Goal: Use online tool/utility: Utilize a website feature to perform a specific function

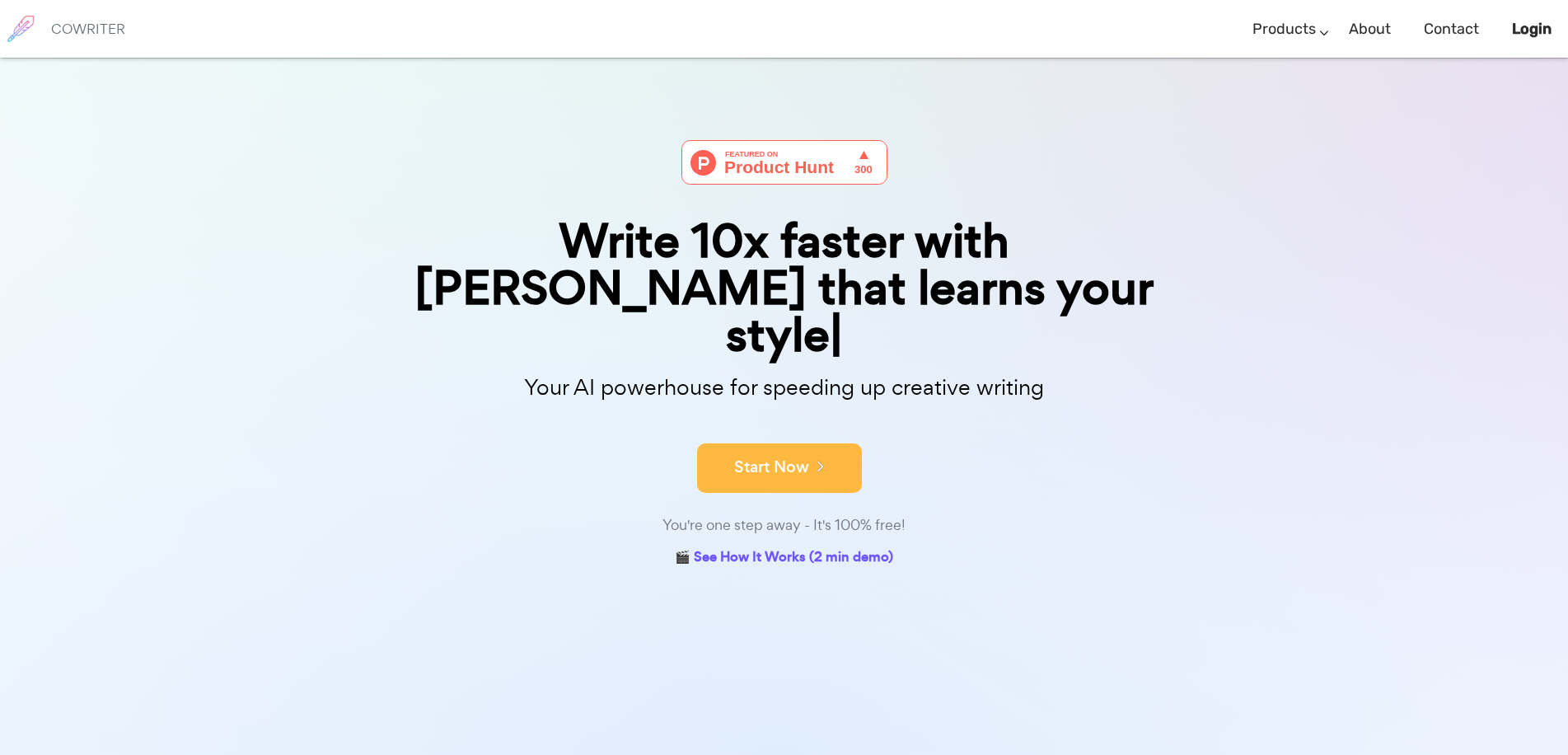
click at [792, 443] on button "Start Now" at bounding box center [780, 468] width 165 height 50
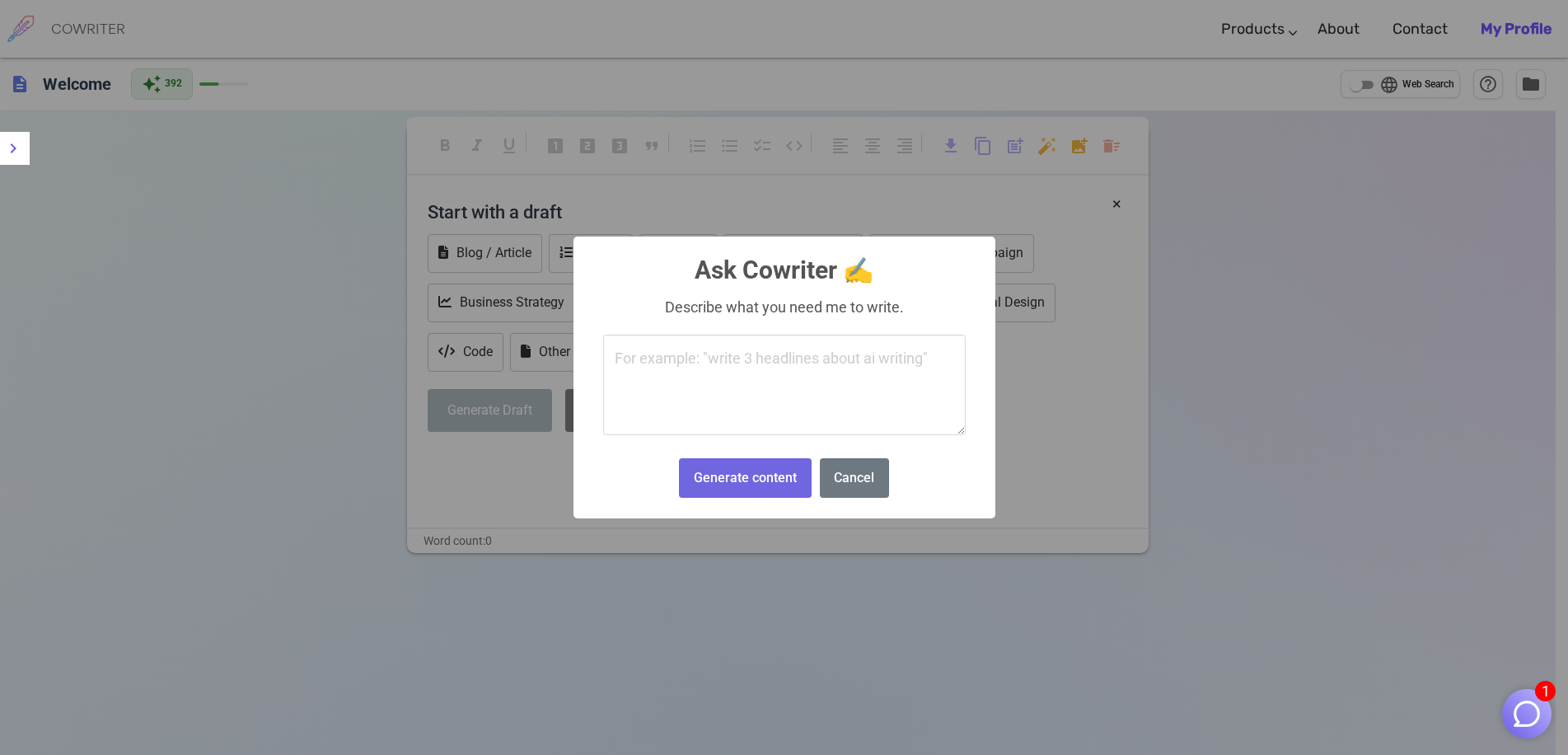
click at [1051, 152] on body "1 COWRITER Products Writing Marketing Emails Images (soon) About Contact My Pro…" at bounding box center [784, 433] width 1568 height 867
click at [708, 364] on textarea at bounding box center [785, 385] width 363 height 101
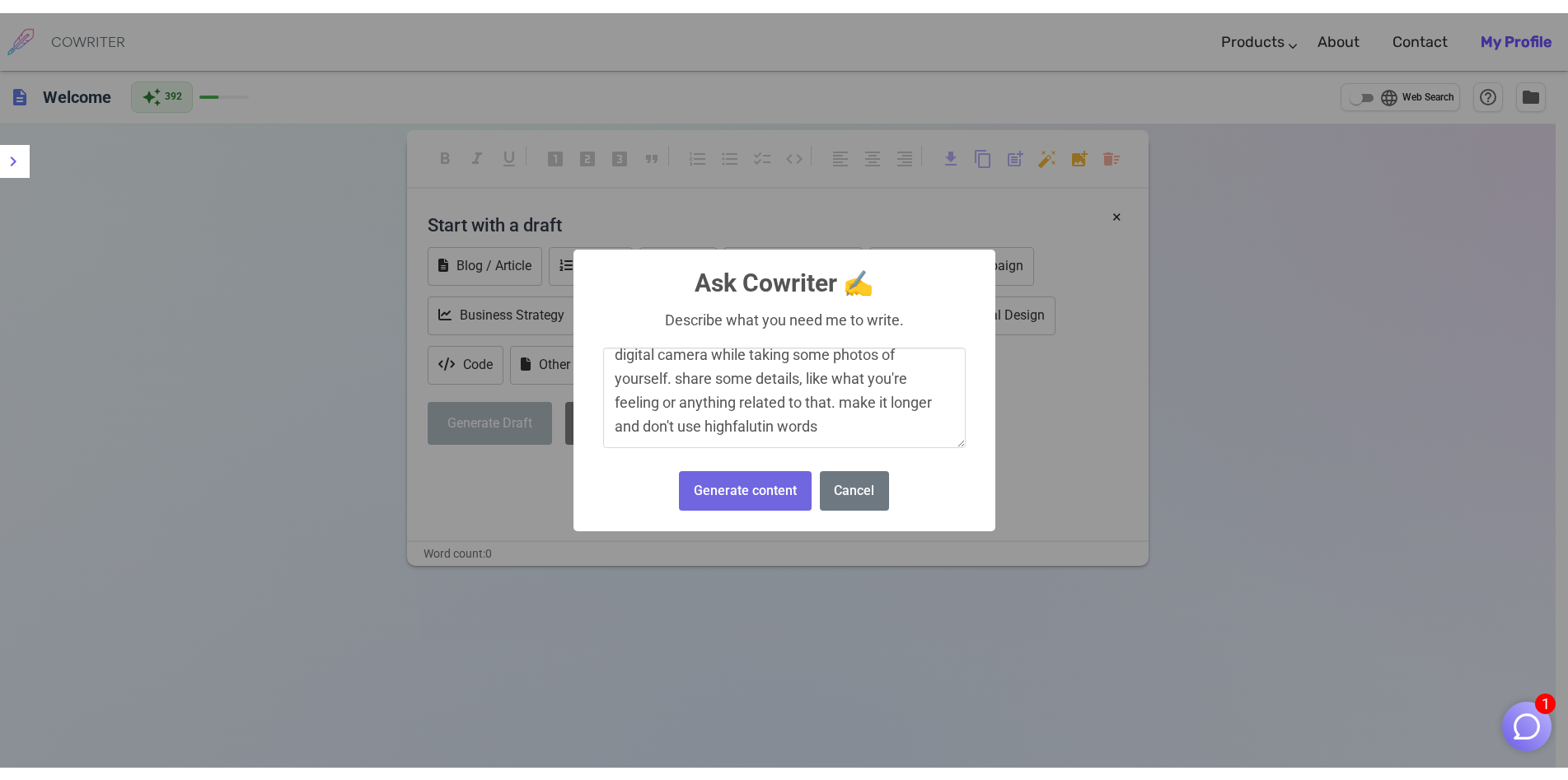
scroll to position [66, 0]
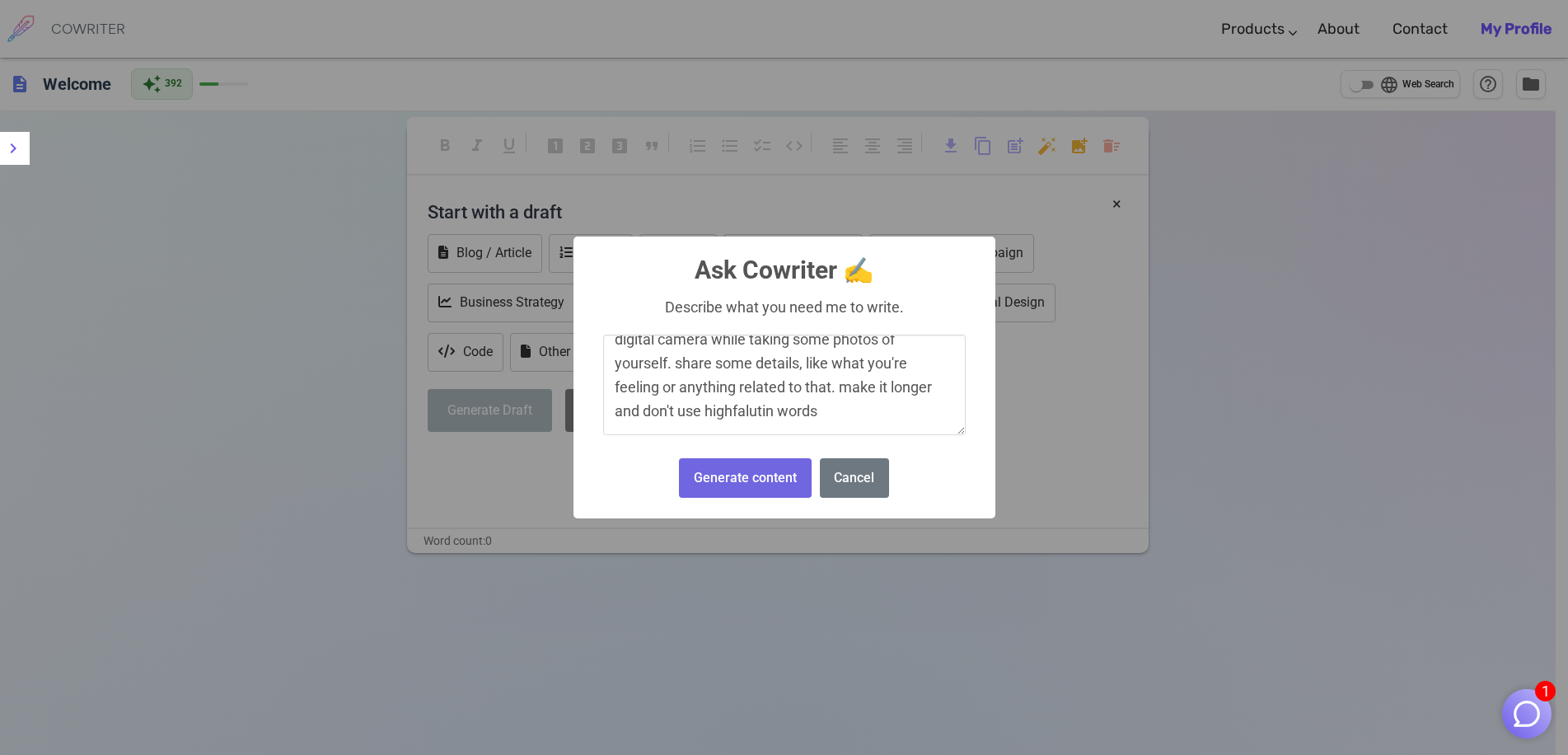
drag, startPoint x: 613, startPoint y: 355, endPoint x: 919, endPoint y: 454, distance: 321.6
click at [966, 475] on div "× Ask Cowriter ✍️ Describe what you need me to write. facebook-like post about …" at bounding box center [784, 377] width 422 height 282
type textarea "facebook-like post about hoping they're doing well. in the post, there's pictur…"
click at [756, 480] on button "Generate content" at bounding box center [744, 479] width 132 height 41
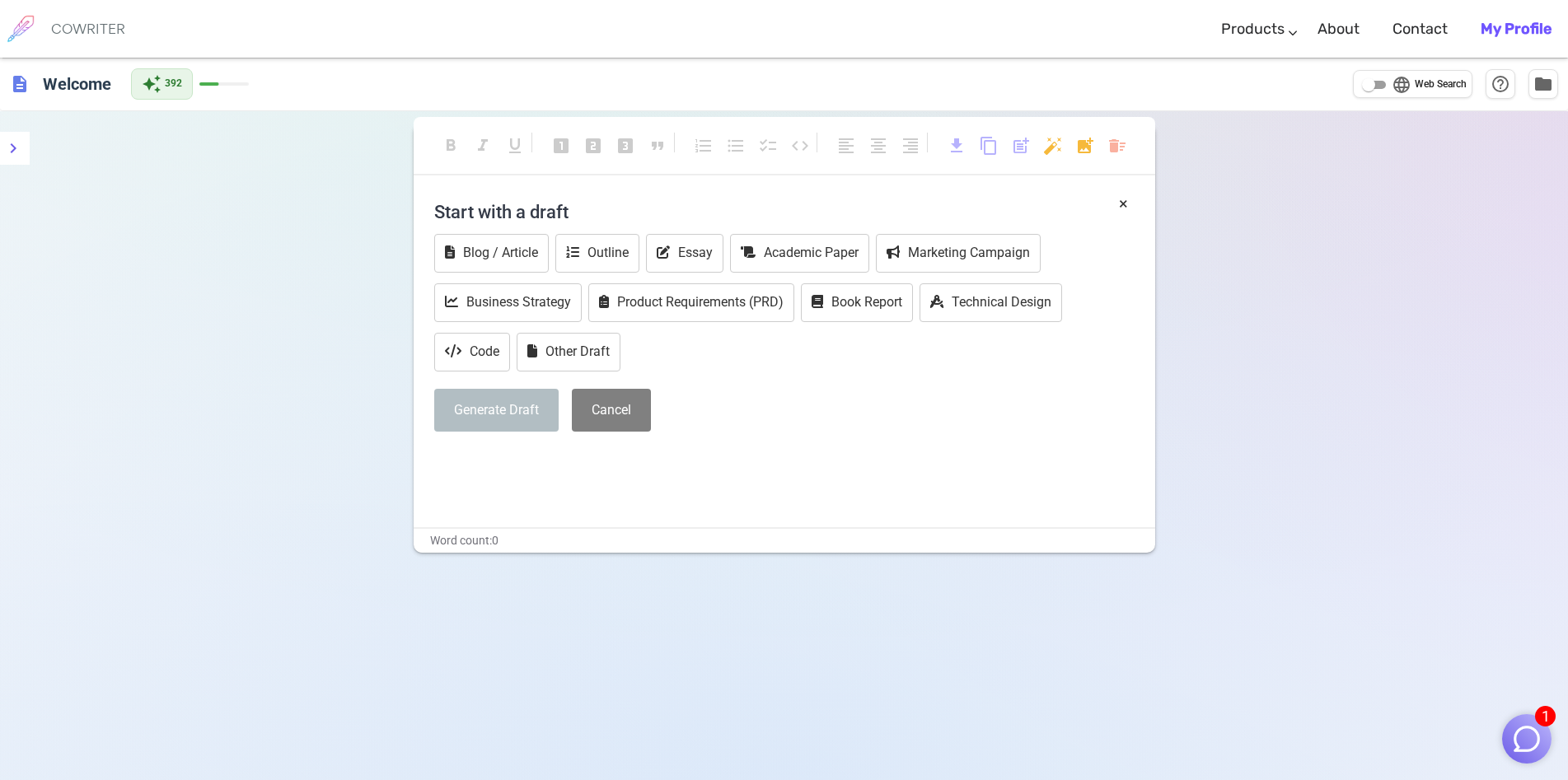
click at [1114, 200] on h4 "Start with a draft" at bounding box center [785, 211] width 701 height 40
click at [1115, 201] on h4 "Start with a draft" at bounding box center [785, 211] width 701 height 40
click at [1123, 203] on button "×" at bounding box center [1124, 203] width 9 height 24
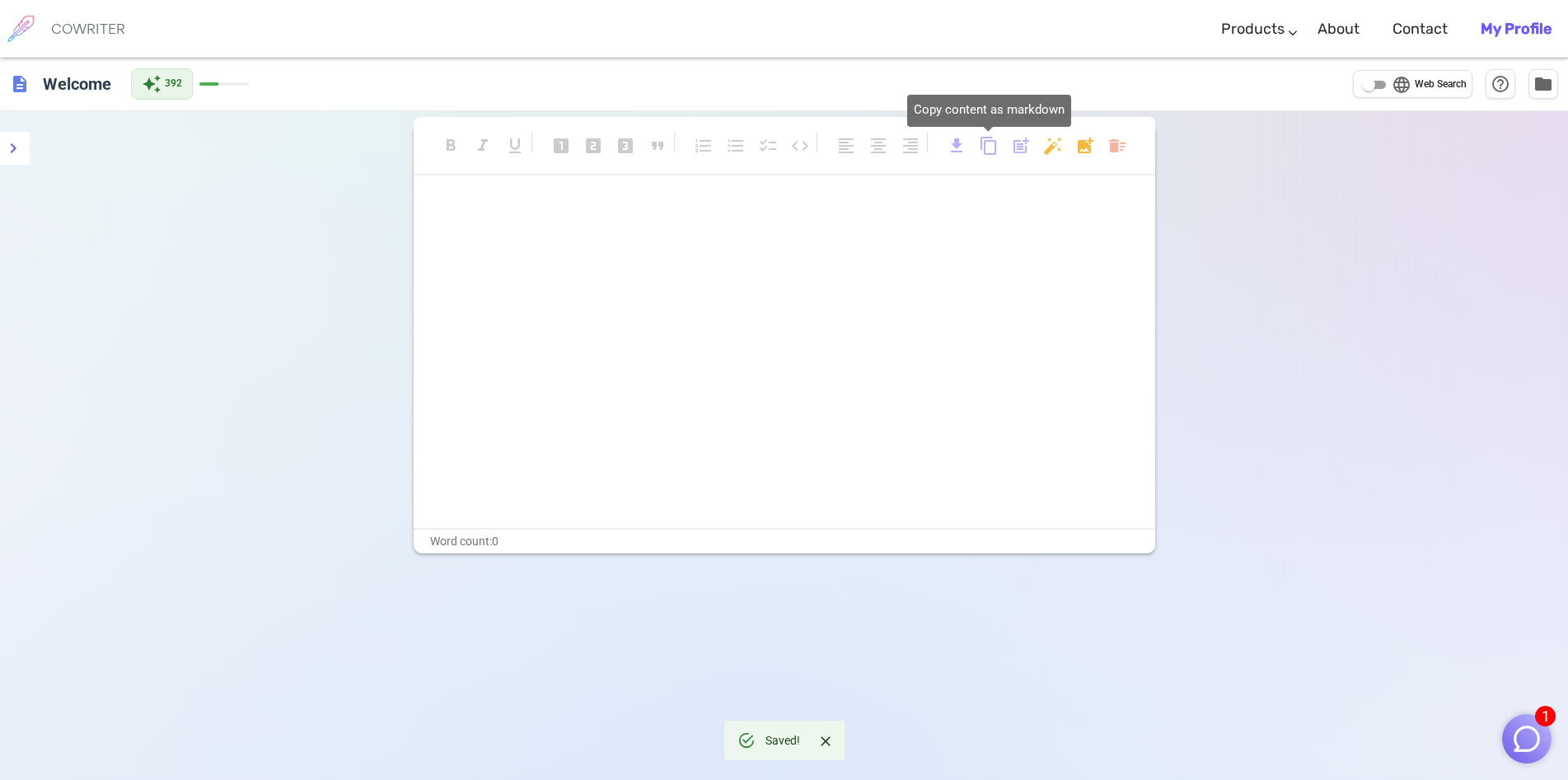
click at [992, 141] on span "content_copy" at bounding box center [988, 146] width 19 height 19
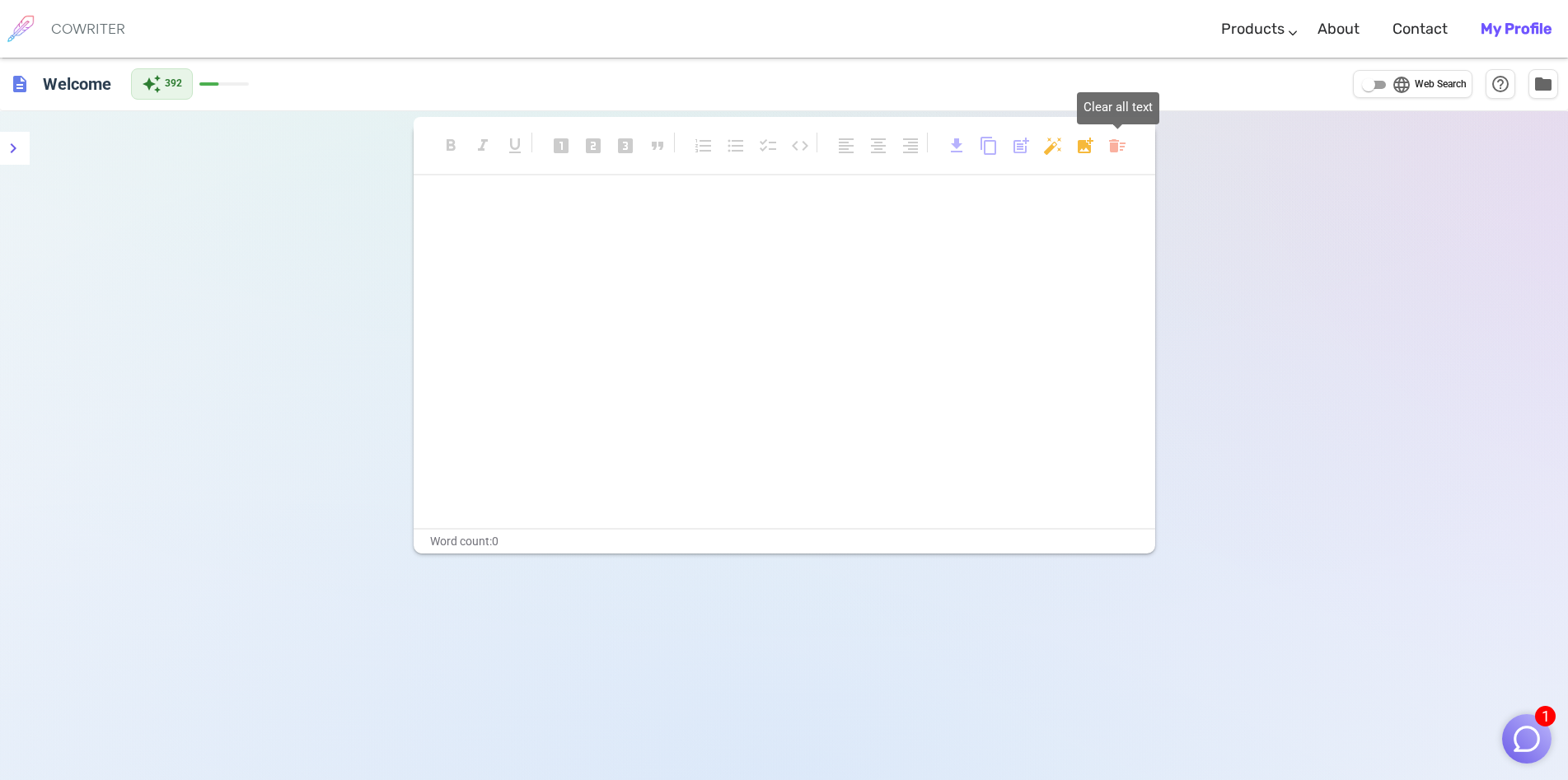
click at [1121, 150] on body "1 COWRITER Products Writing Marketing Emails Images (soon) About Contact My Pro…" at bounding box center [784, 446] width 1568 height 891
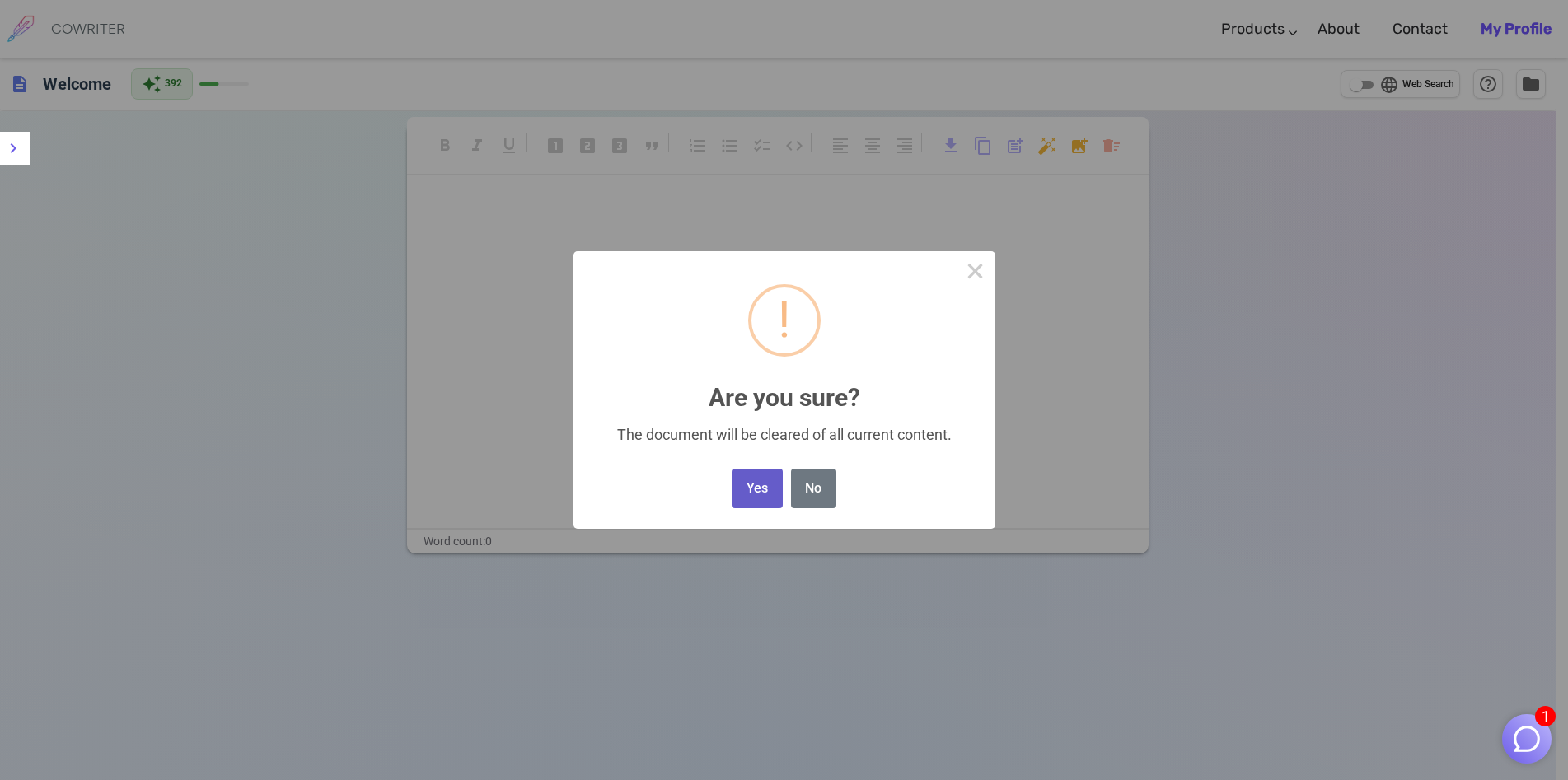
click at [744, 493] on button "Yes" at bounding box center [757, 489] width 50 height 41
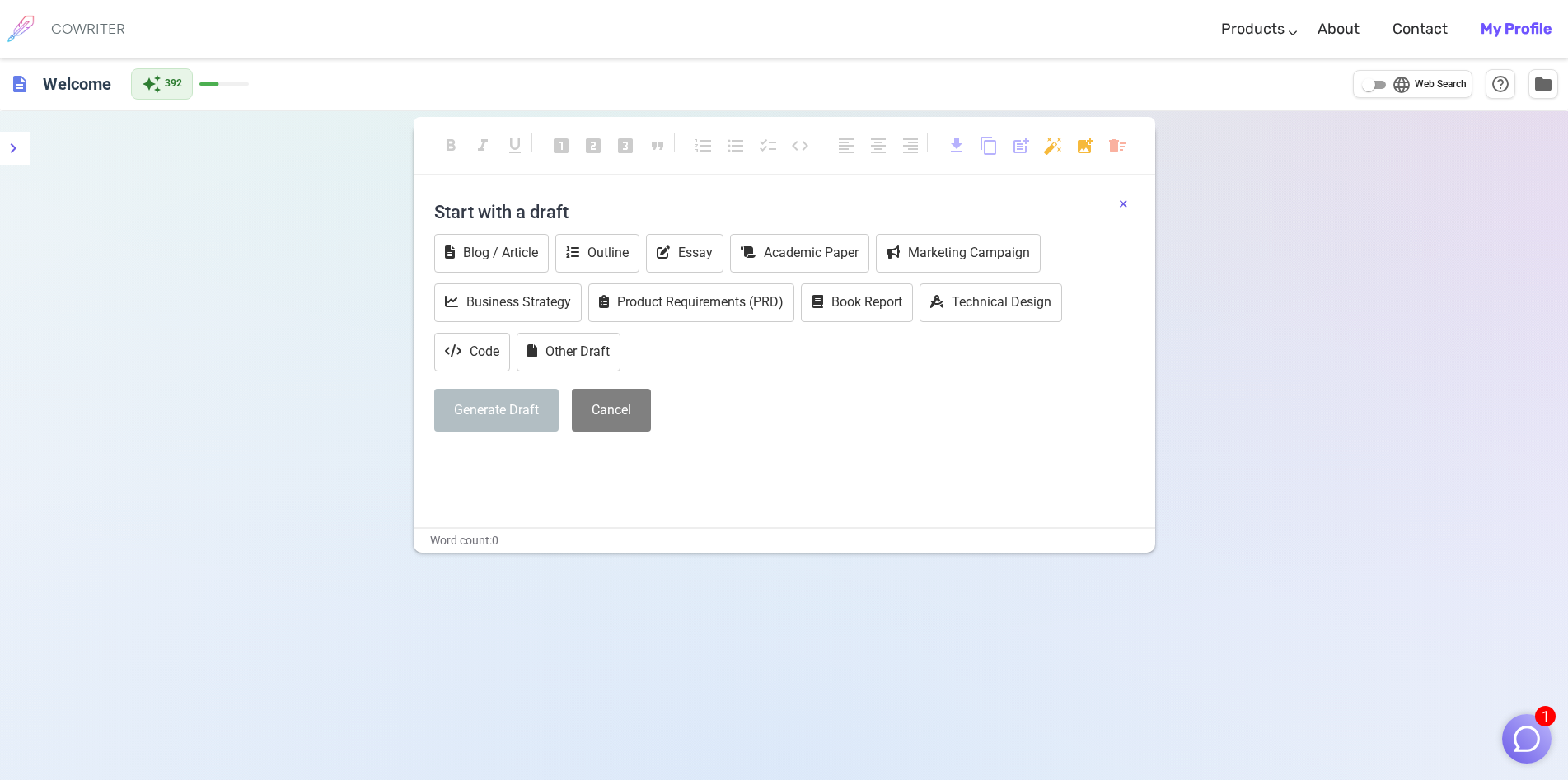
click at [1120, 203] on button "×" at bounding box center [1124, 203] width 9 height 24
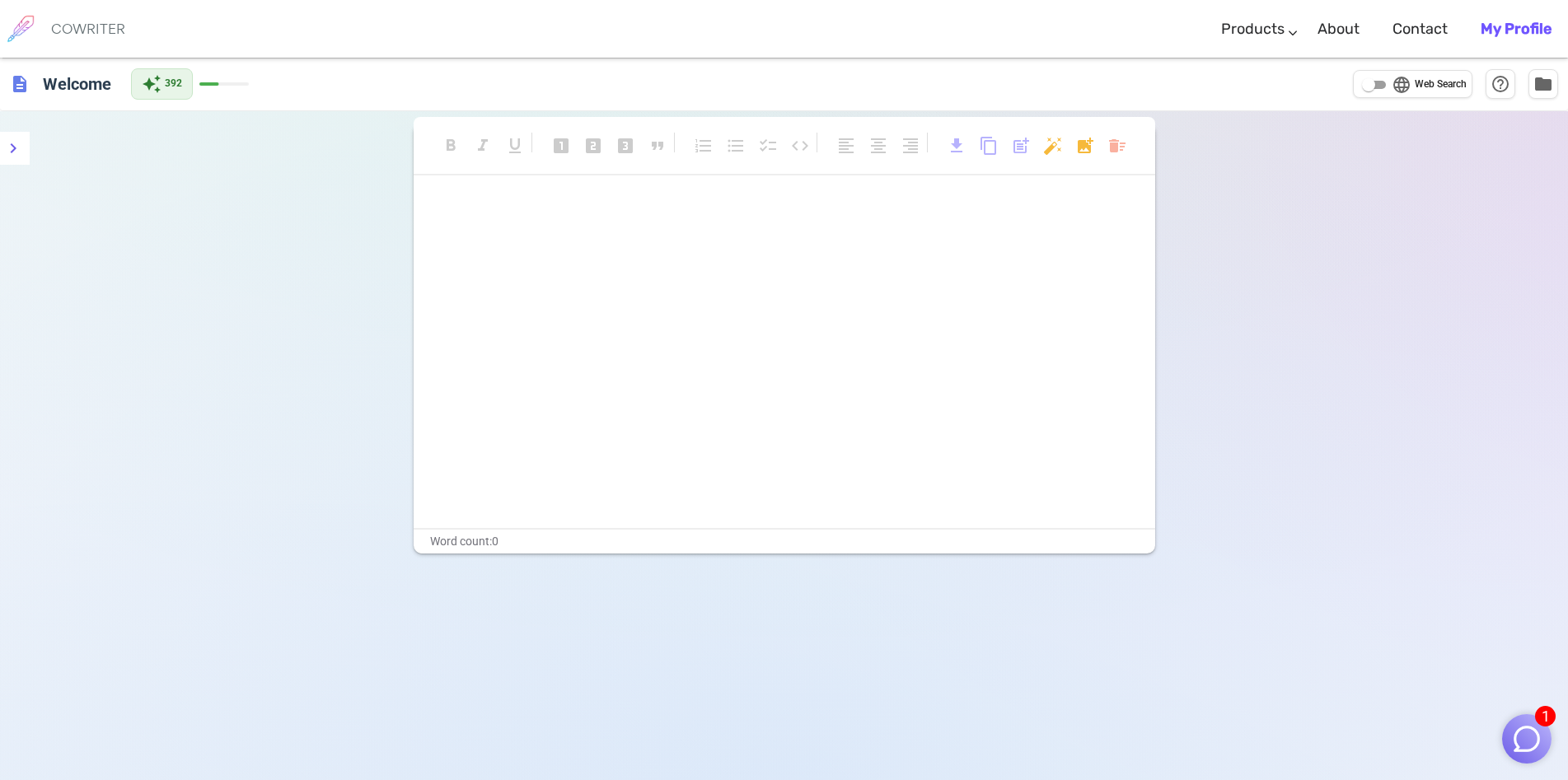
click at [589, 239] on p "﻿" at bounding box center [785, 241] width 701 height 24
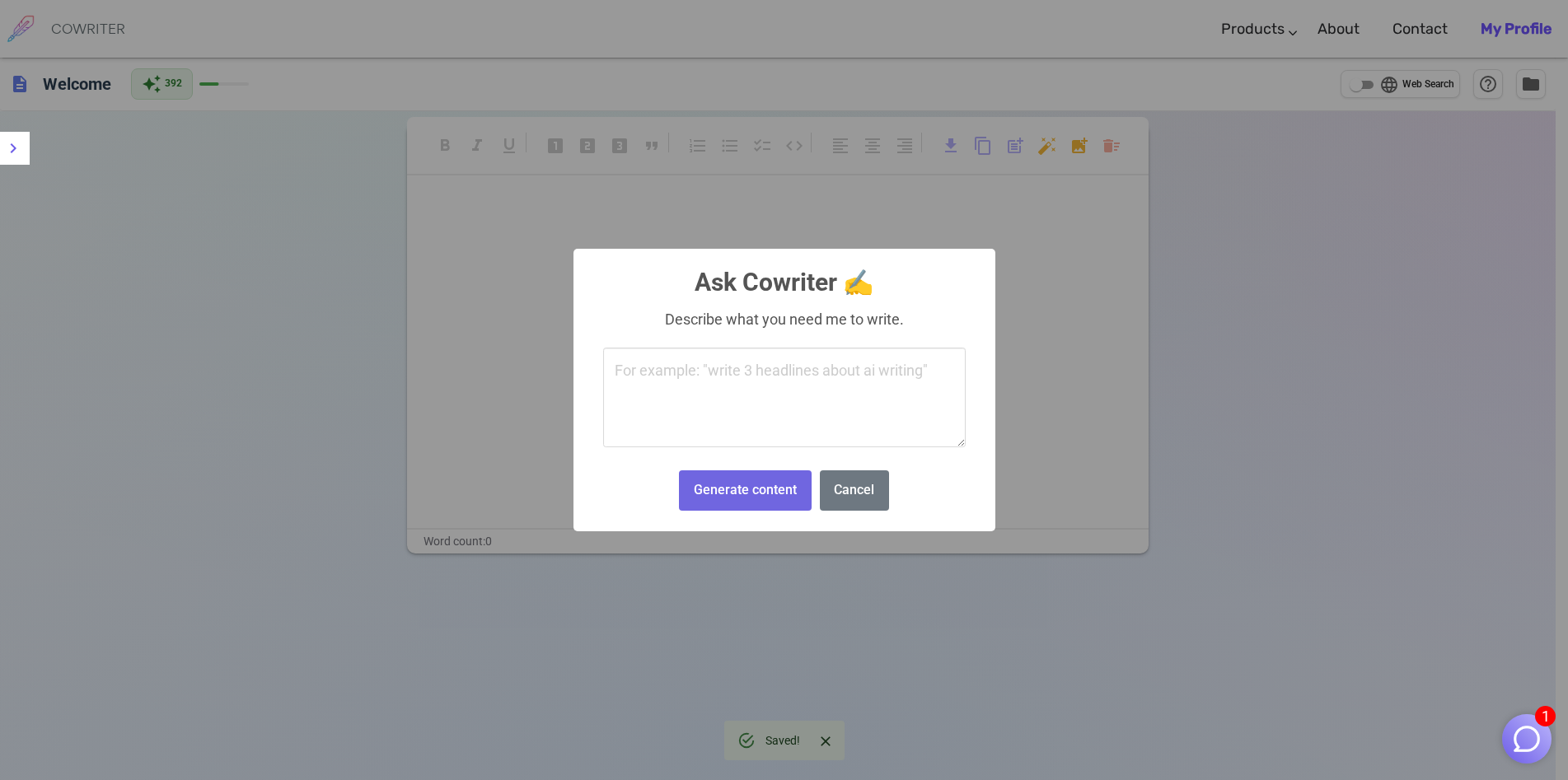
click at [1058, 148] on body "1 COWRITER Products Writing Marketing Emails Images (soon) About Contact My Pro…" at bounding box center [784, 446] width 1568 height 891
click at [1033, 263] on div "× Ask Cowriter ✍️ Describe what you need me to write. Generate content No Cancel" at bounding box center [784, 390] width 1568 height 780
click at [858, 471] on button "Cancel" at bounding box center [855, 491] width 69 height 41
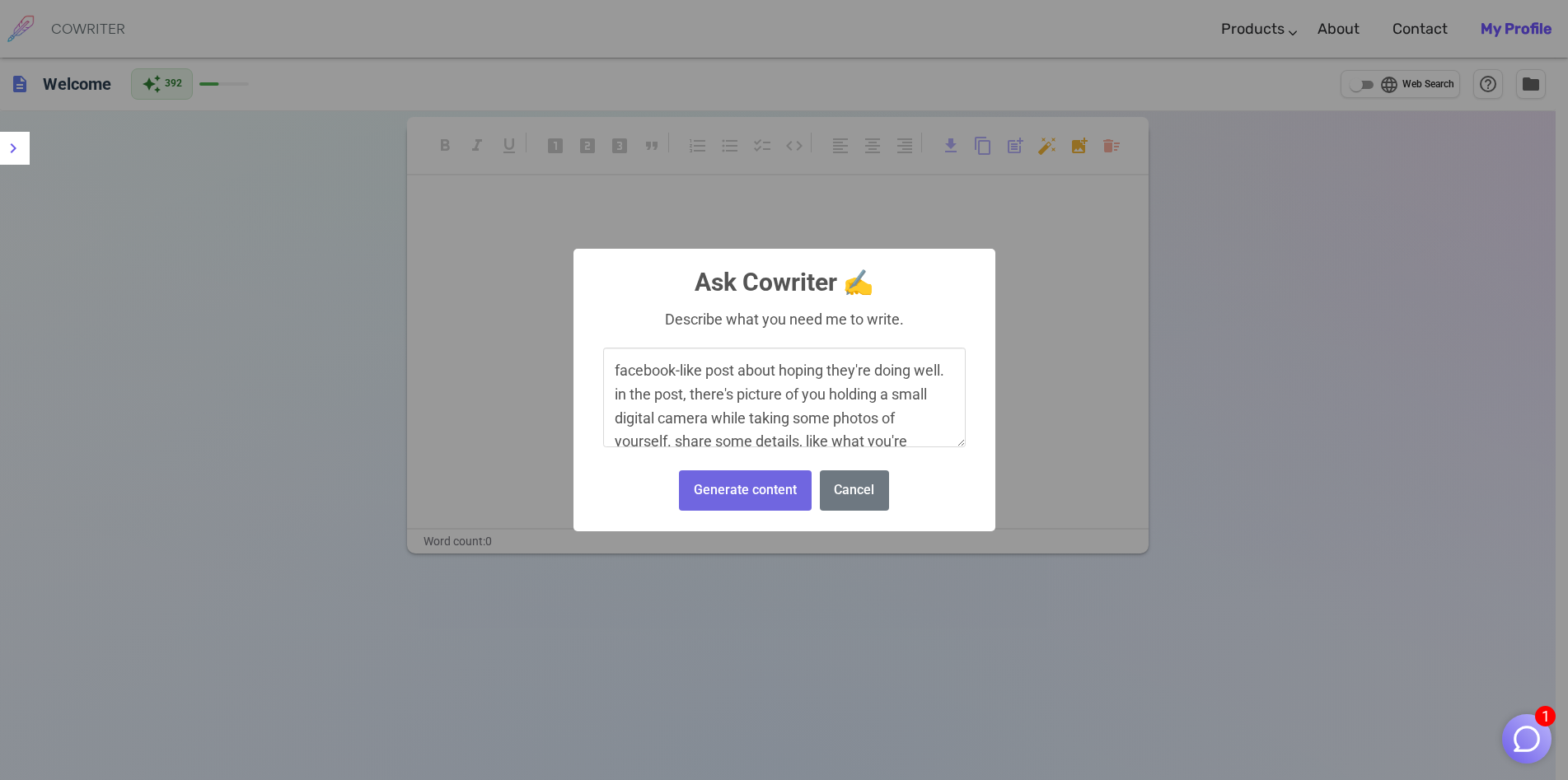
scroll to position [52, 0]
type textarea "facebook-like post about hoping they're doing well. in the post, there's pictur…"
click at [782, 494] on button "Generate content" at bounding box center [744, 491] width 132 height 41
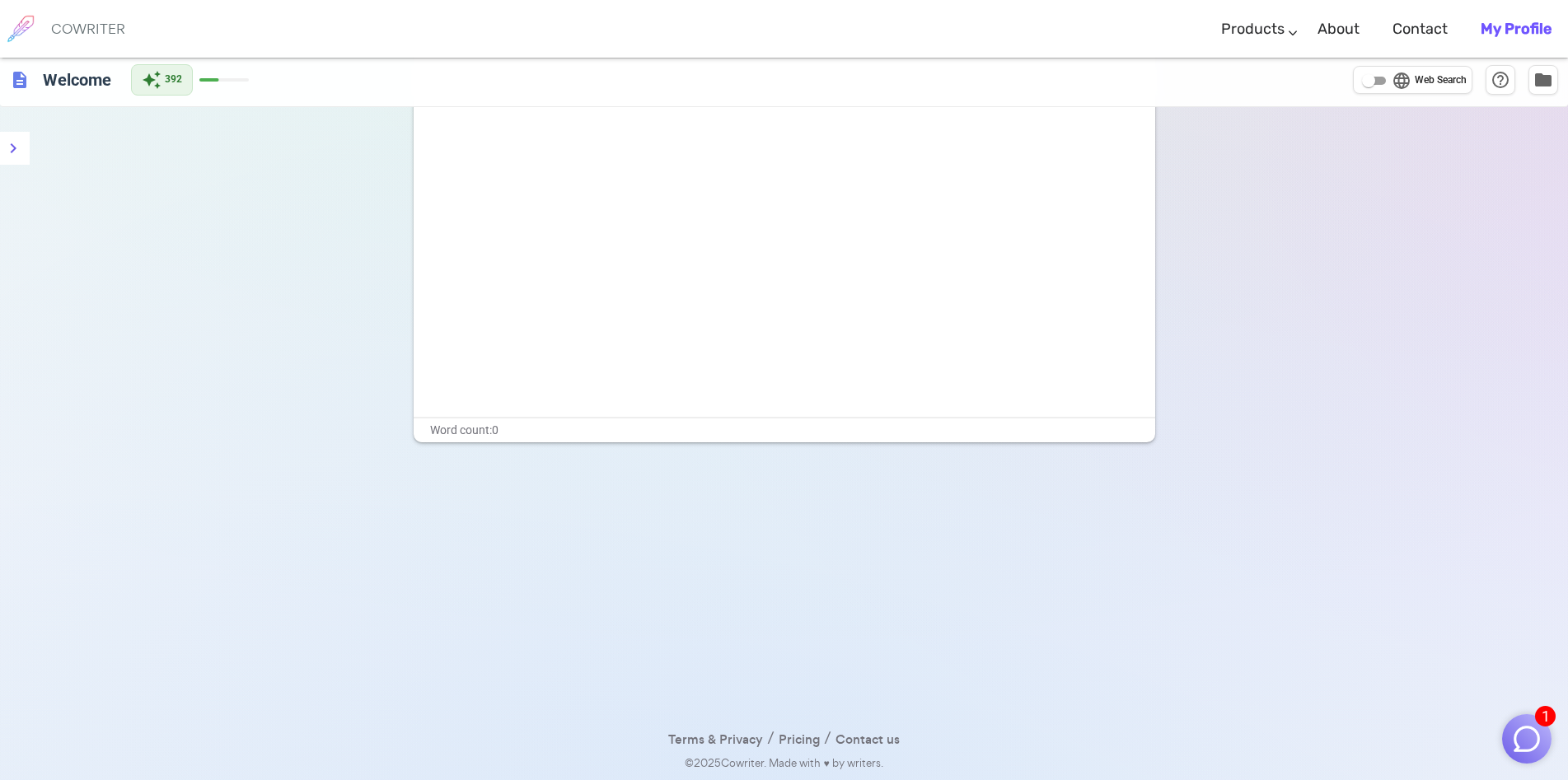
scroll to position [0, 0]
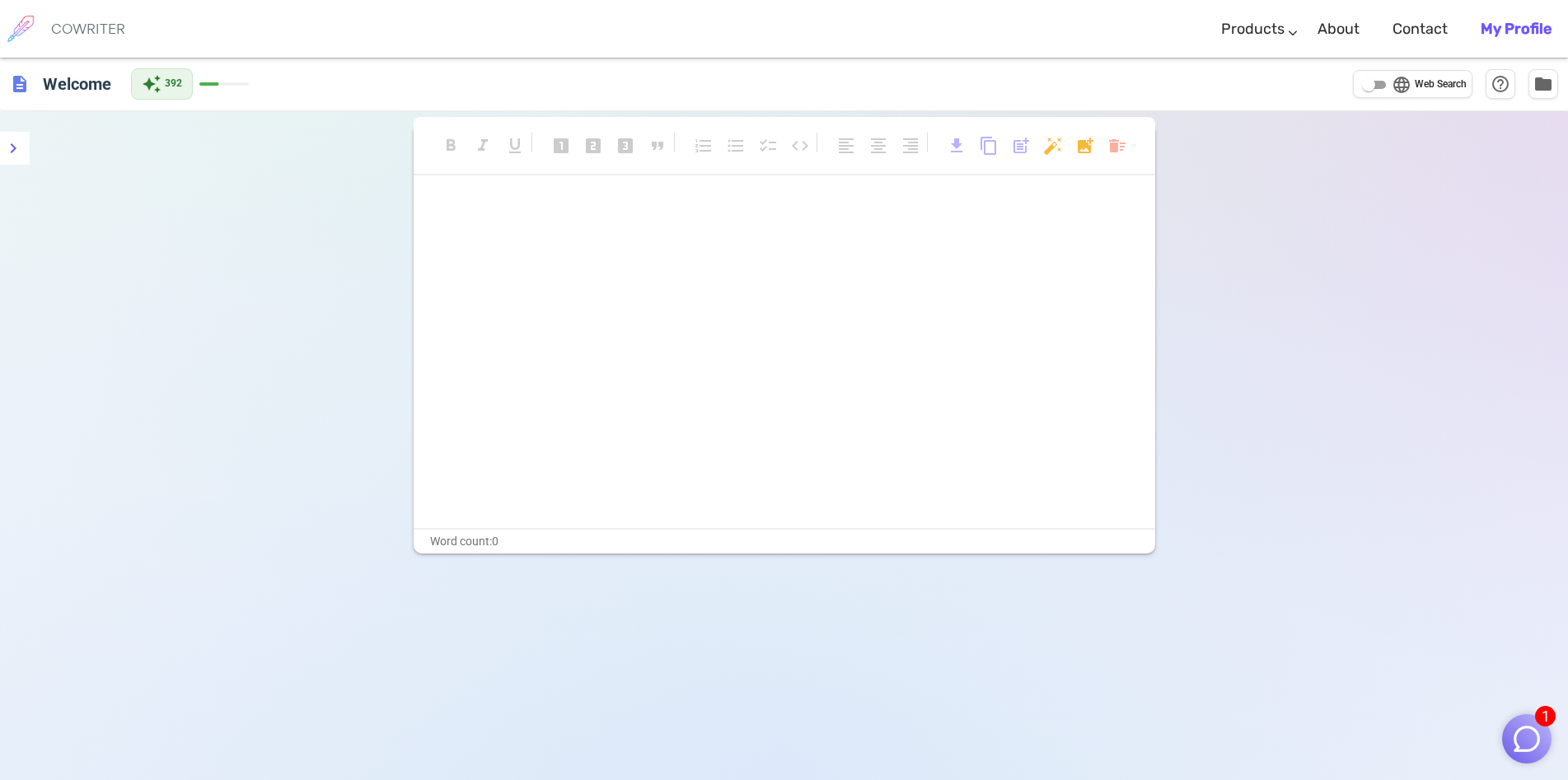
click at [510, 248] on p "﻿" at bounding box center [785, 241] width 701 height 24
click at [470, 217] on p "﻿" at bounding box center [785, 210] width 701 height 24
click at [453, 262] on p "﻿" at bounding box center [785, 270] width 701 height 24
click at [460, 223] on div "﻿ ﻿ ﻿" at bounding box center [785, 240] width 701 height 84
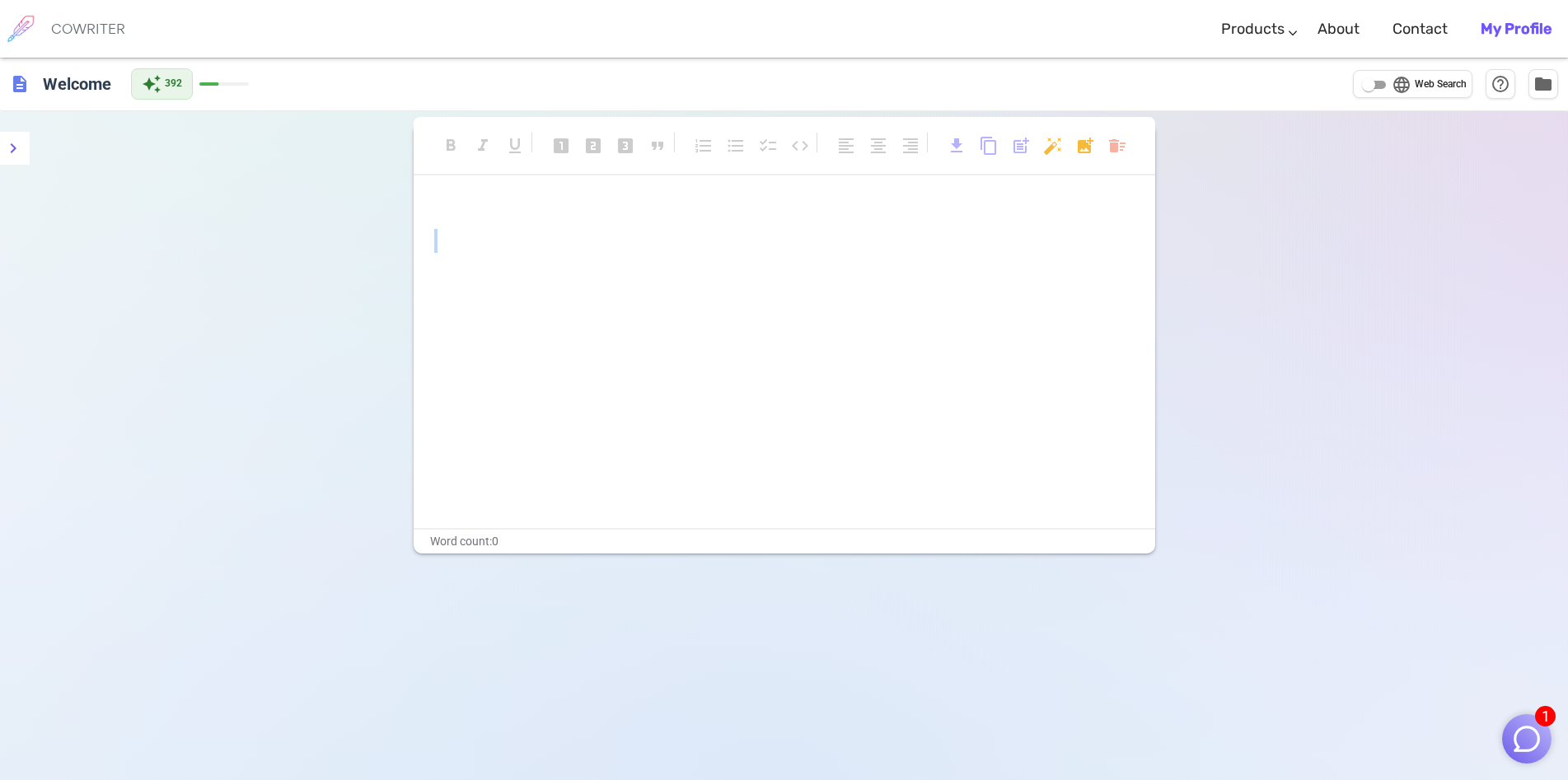
drag, startPoint x: 459, startPoint y: 238, endPoint x: 450, endPoint y: 282, distance: 44.9
click at [450, 282] on div "﻿ ﻿ ﻿" at bounding box center [785, 240] width 701 height 84
click at [474, 352] on div "﻿ ﻿ ﻿" at bounding box center [785, 363] width 742 height 330
drag, startPoint x: 430, startPoint y: 224, endPoint x: 473, endPoint y: 344, distance: 127.5
click at [473, 344] on div "﻿ ﻿ ﻿" at bounding box center [785, 363] width 742 height 330
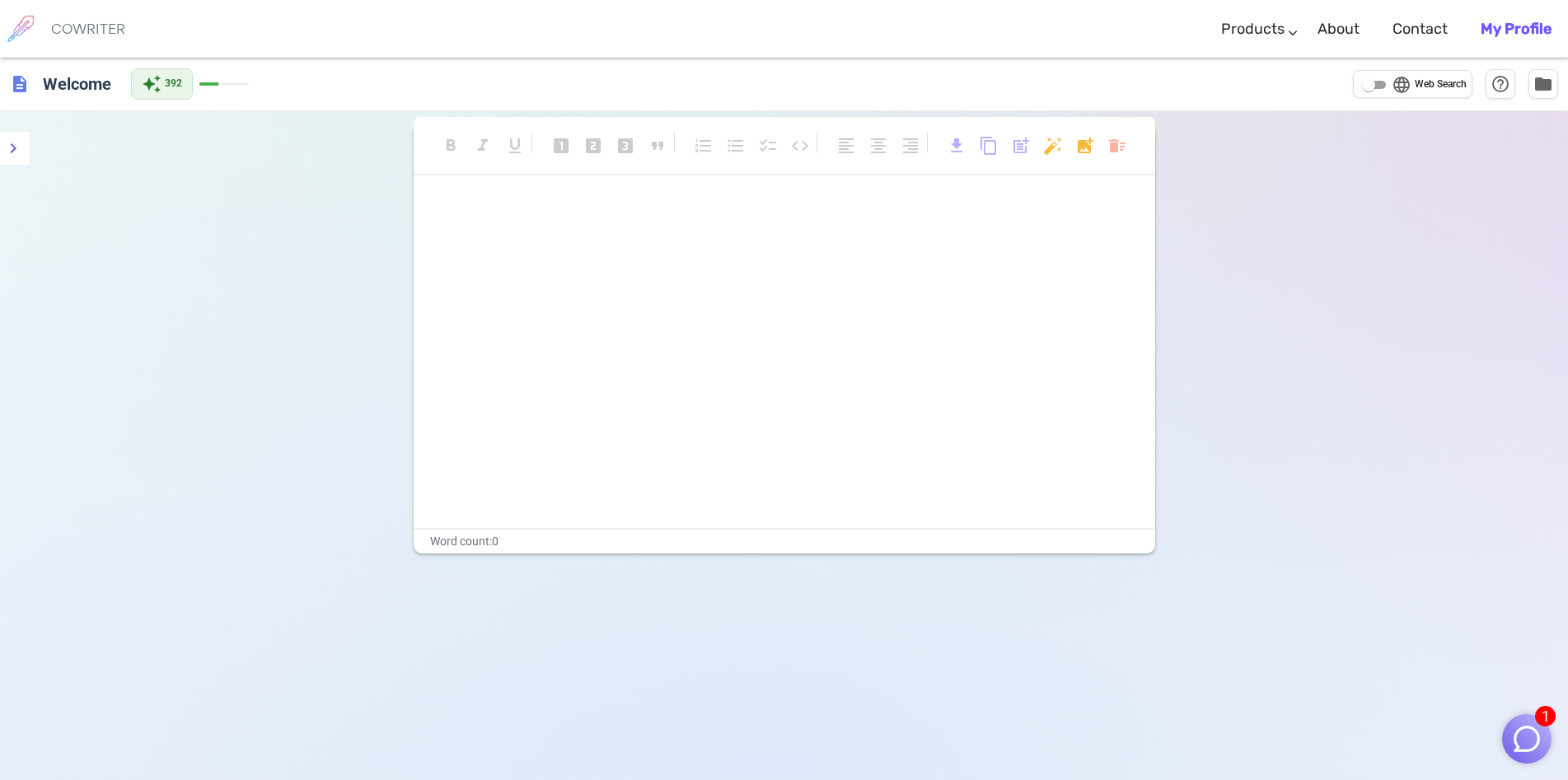
click at [473, 344] on div "﻿ ﻿ ﻿" at bounding box center [785, 363] width 742 height 330
click at [474, 342] on div "﻿ ﻿ ﻿" at bounding box center [785, 363] width 742 height 330
click at [477, 219] on p "﻿" at bounding box center [785, 210] width 701 height 24
click at [432, 205] on div "﻿ ﻿ ﻿" at bounding box center [785, 363] width 742 height 330
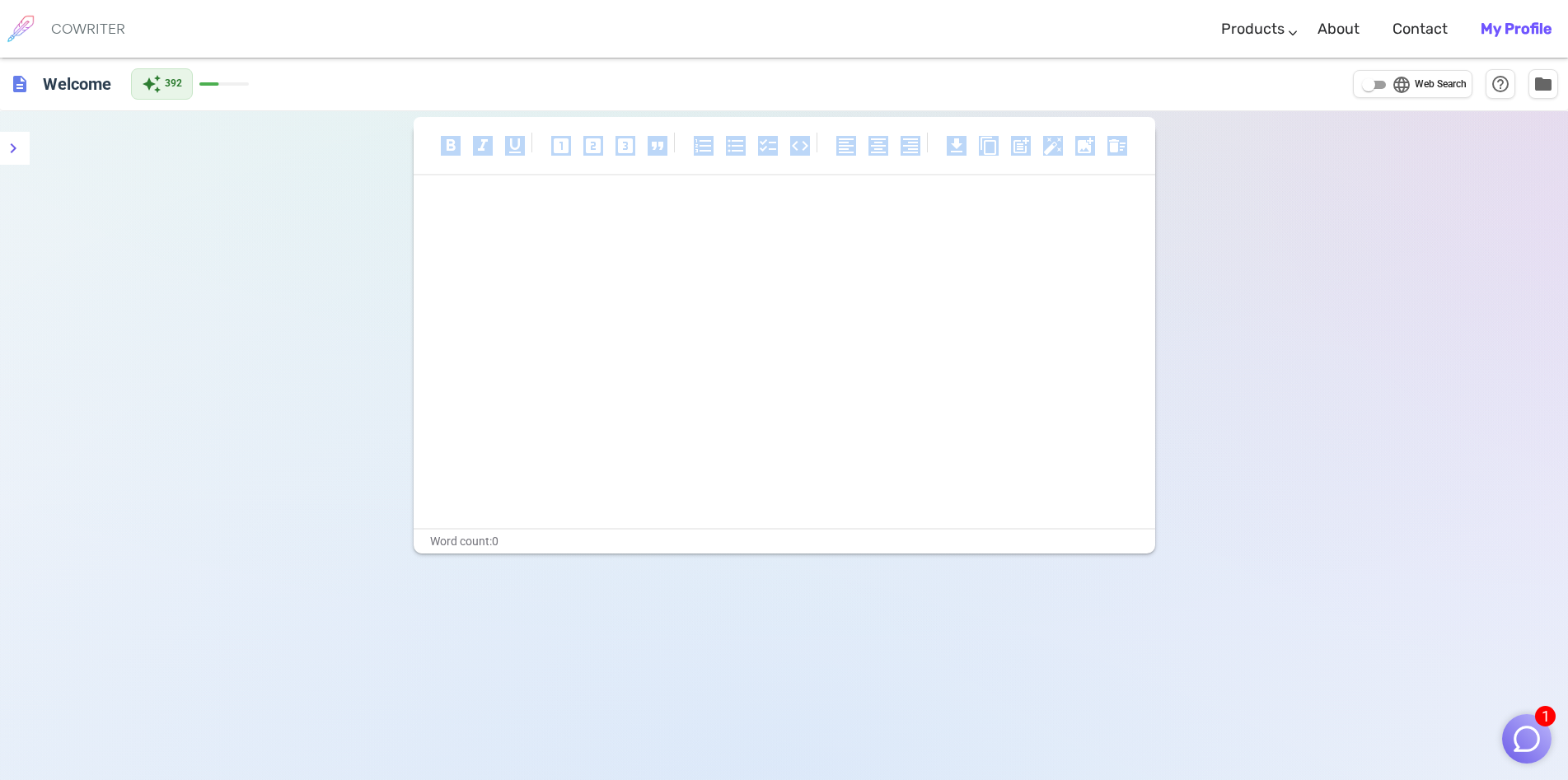
click at [432, 205] on div "﻿ ﻿ ﻿" at bounding box center [785, 363] width 742 height 330
click at [460, 212] on p "﻿" at bounding box center [785, 210] width 701 height 24
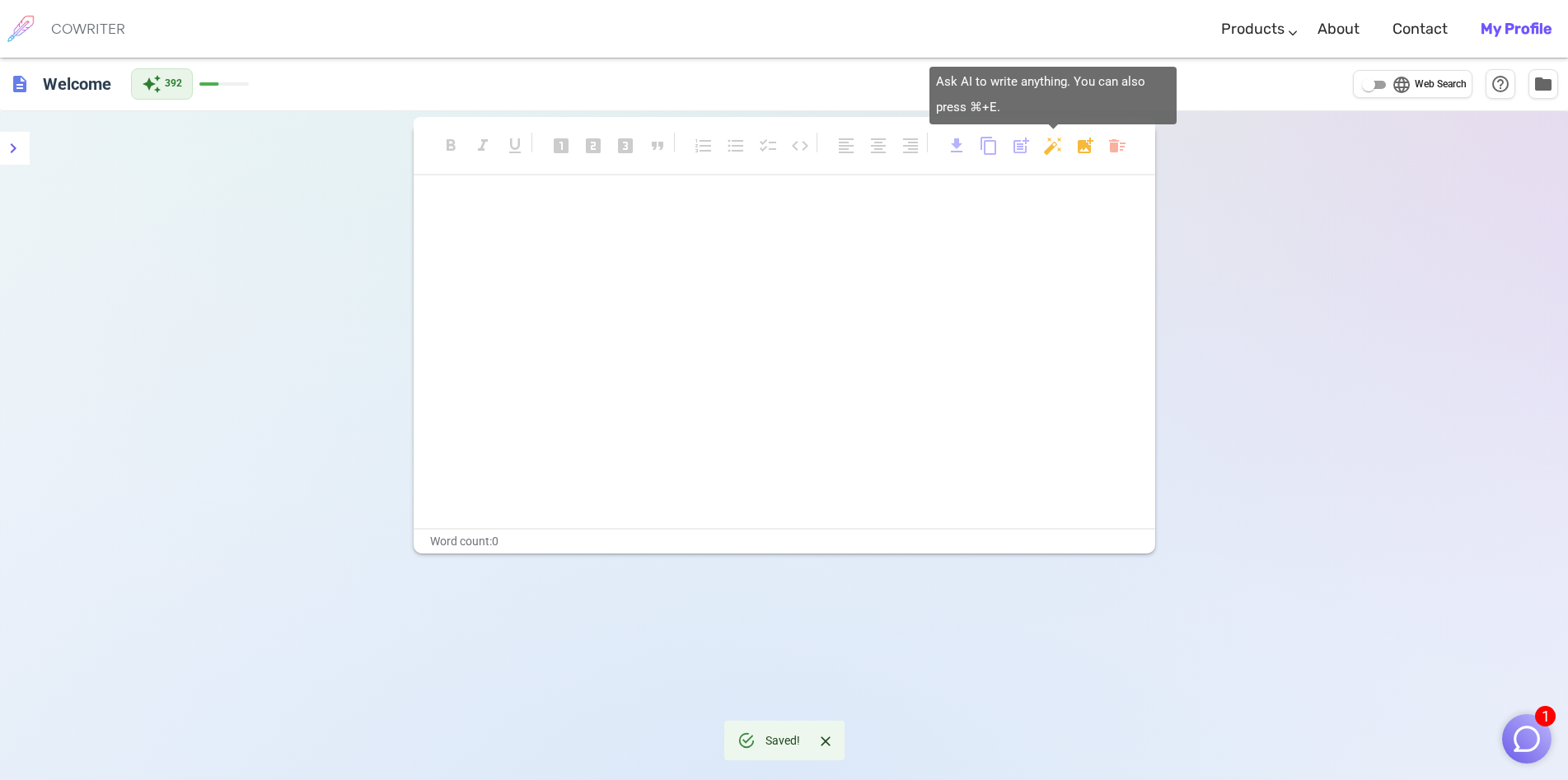
click at [1057, 147] on body "1 COWRITER Products Writing Marketing Emails Images (soon) About Contact My Pro…" at bounding box center [784, 446] width 1568 height 891
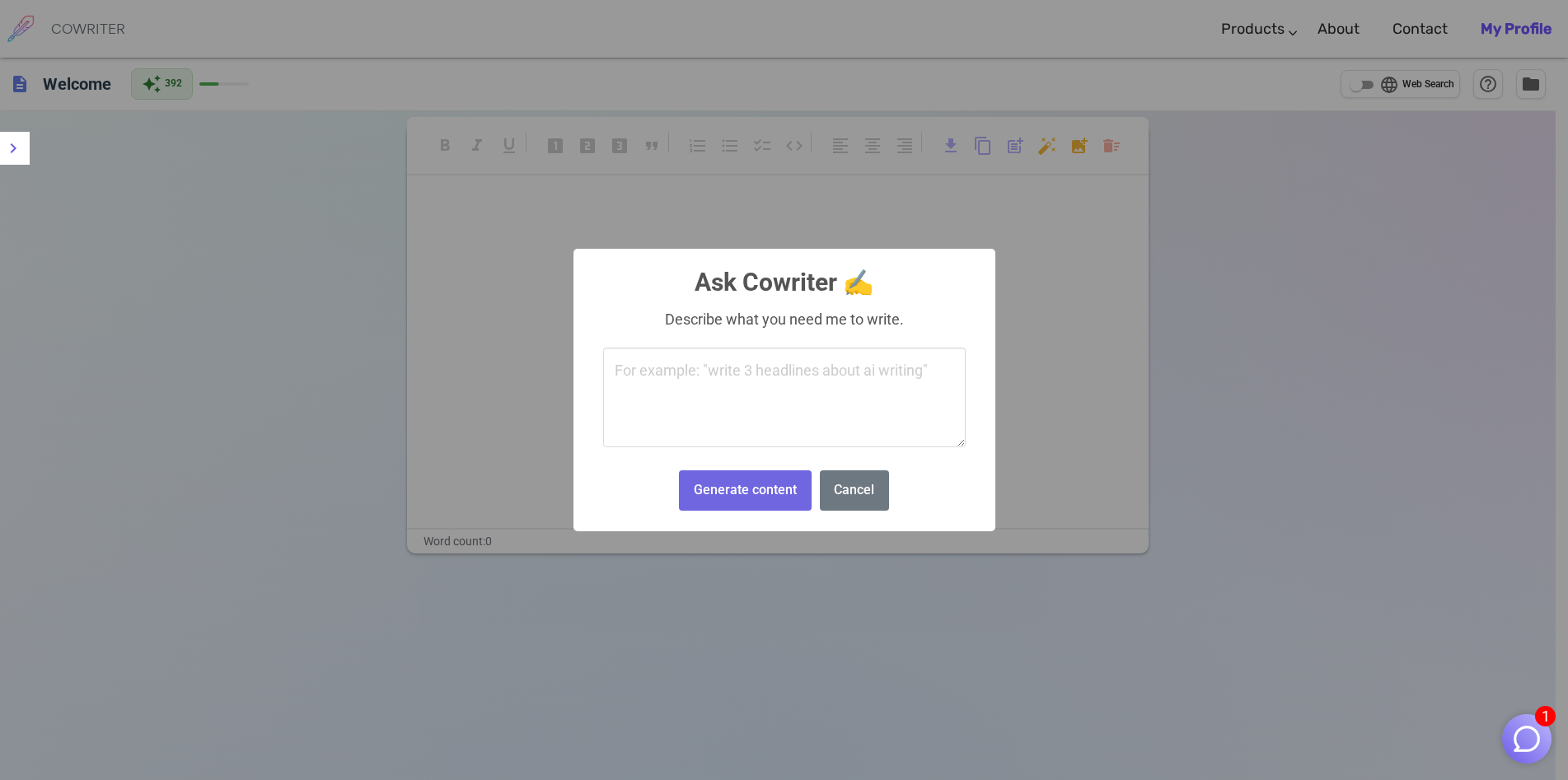
click at [795, 391] on textarea at bounding box center [785, 398] width 363 height 101
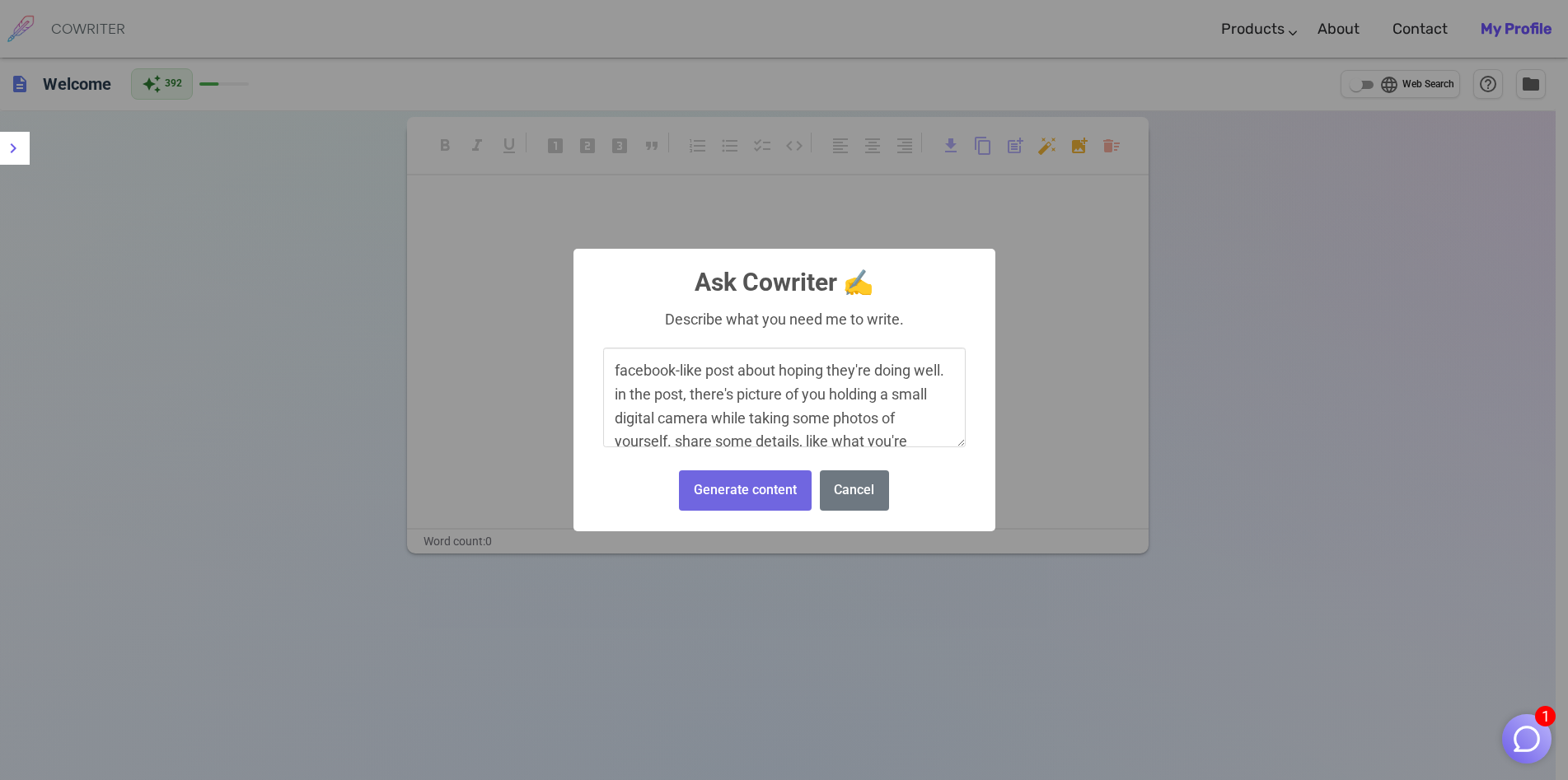
scroll to position [52, 0]
type textarea "facebook-like post about hoping they're doing well. in the post, there's pictur…"
click at [771, 495] on button "Generate content" at bounding box center [744, 491] width 132 height 41
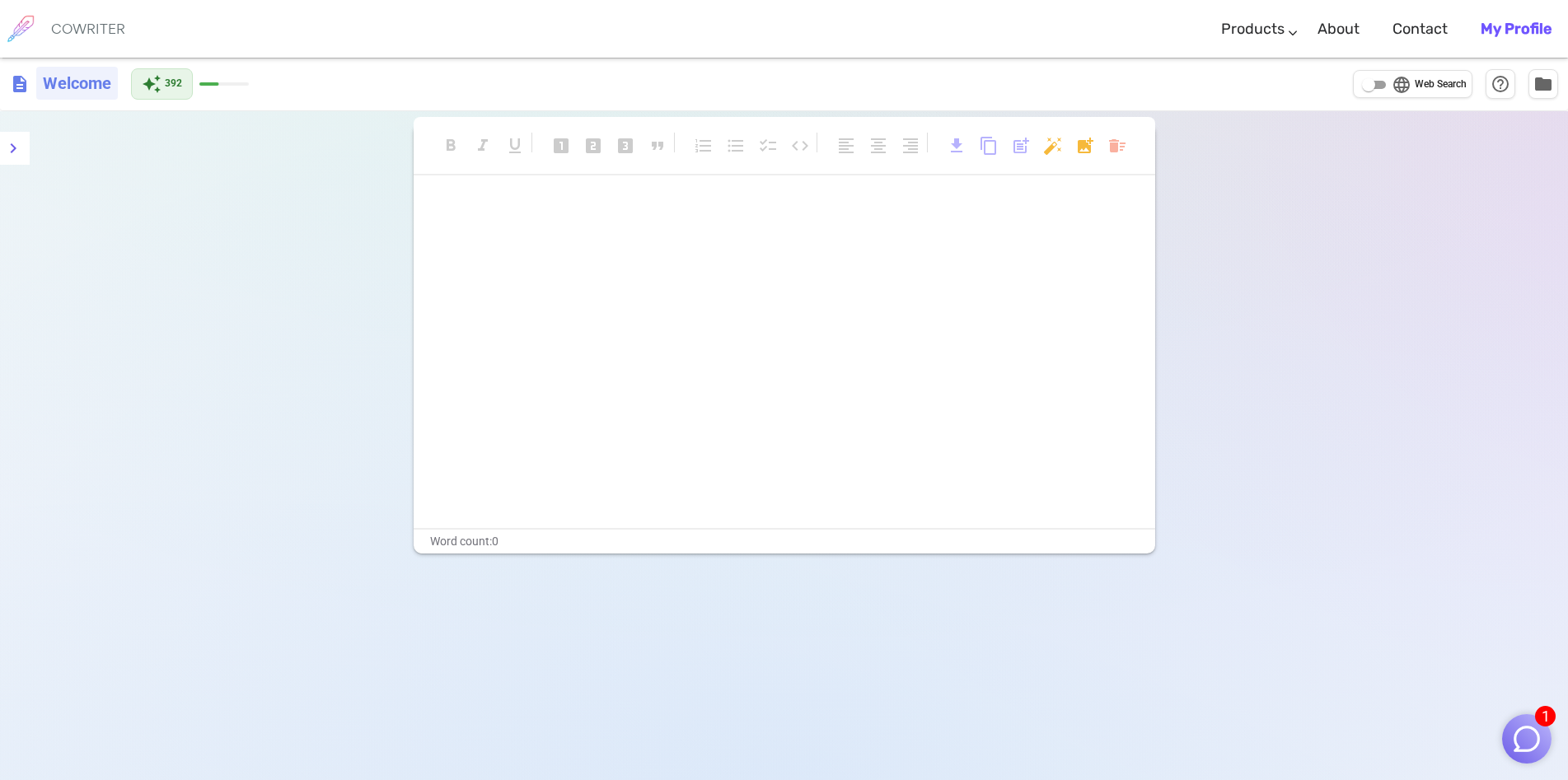
click at [52, 83] on h6 "Welcome" at bounding box center [77, 82] width 81 height 33
click at [87, 140] on div "format_bold format_italic format_underlined looks_one looks_two looks_3 format_…" at bounding box center [784, 500] width 1568 height 780
click at [18, 78] on span "description" at bounding box center [19, 84] width 19 height 19
click at [98, 21] on h6 "COWRITER" at bounding box center [88, 28] width 74 height 15
click at [1547, 85] on span "folder" at bounding box center [1543, 83] width 19 height 19
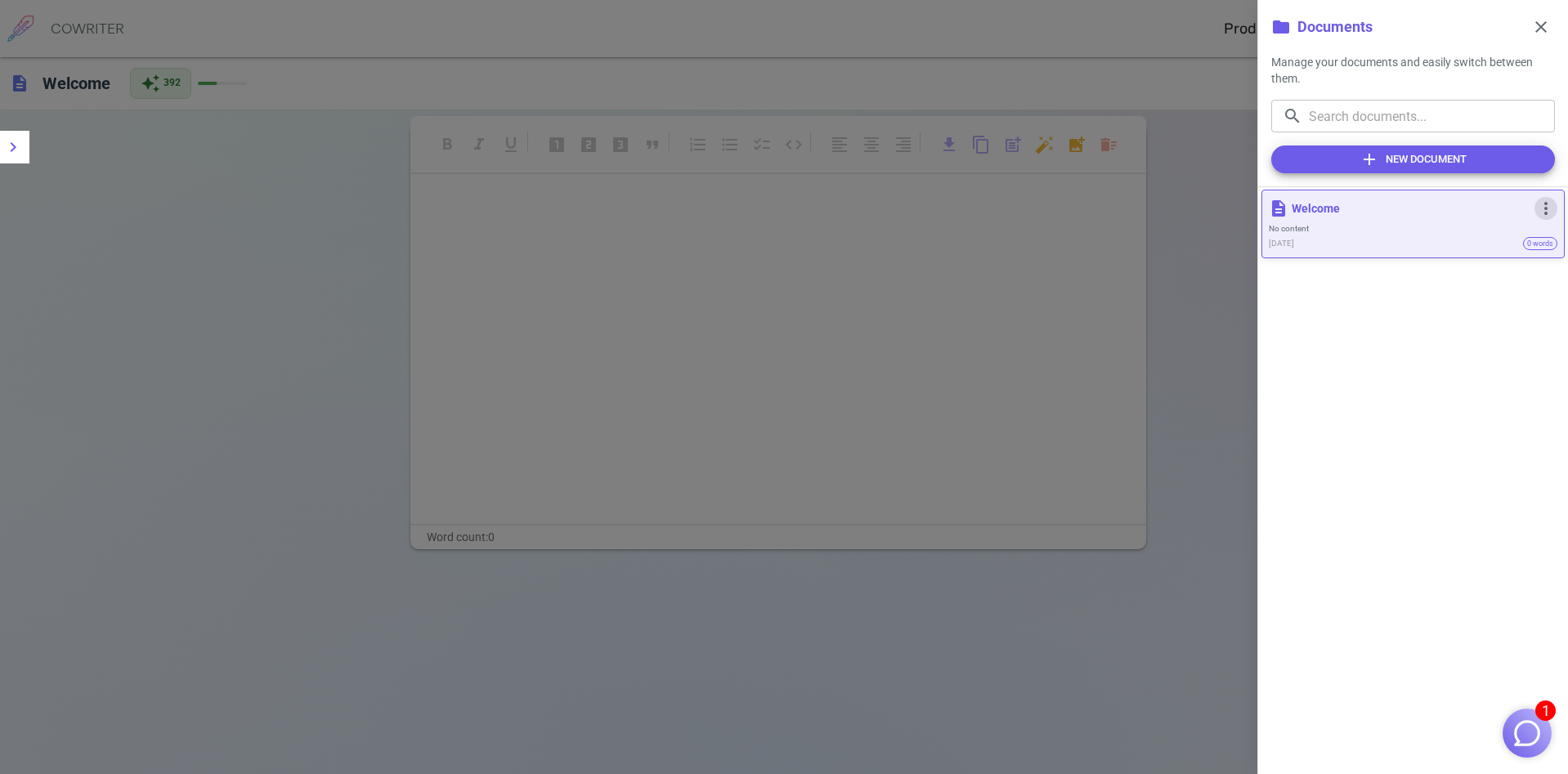
click at [1543, 213] on span "more_vert" at bounding box center [1546, 208] width 19 height 19
click at [1500, 304] on ul "edit Rename content_copy Duplicate delete Delete" at bounding box center [1501, 270] width 107 height 101
click at [1183, 312] on div at bounding box center [784, 387] width 1568 height 774
click at [1531, 32] on button "close" at bounding box center [1542, 27] width 28 height 28
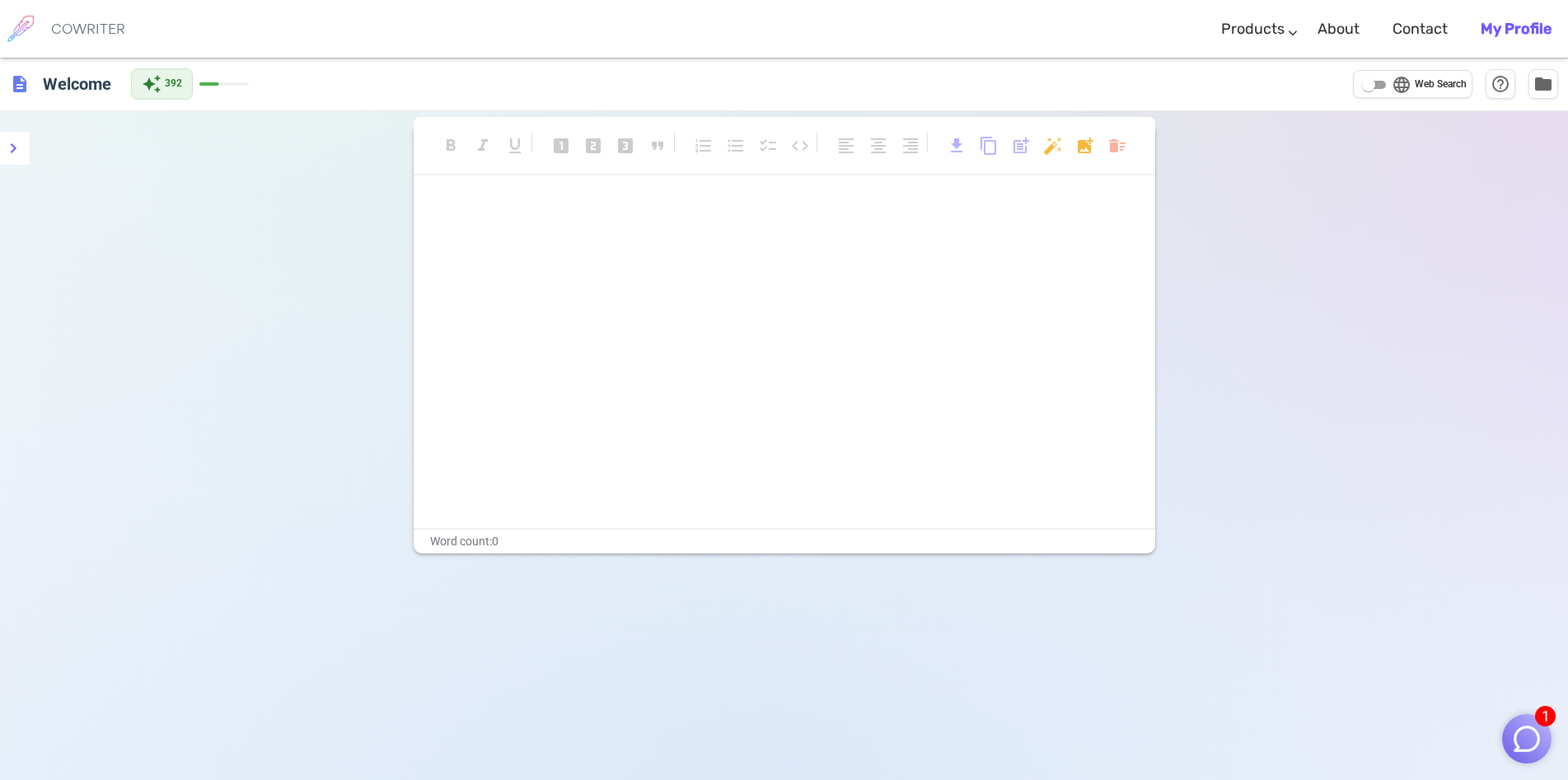
click at [1530, 18] on link "My Profile" at bounding box center [1517, 29] width 71 height 49
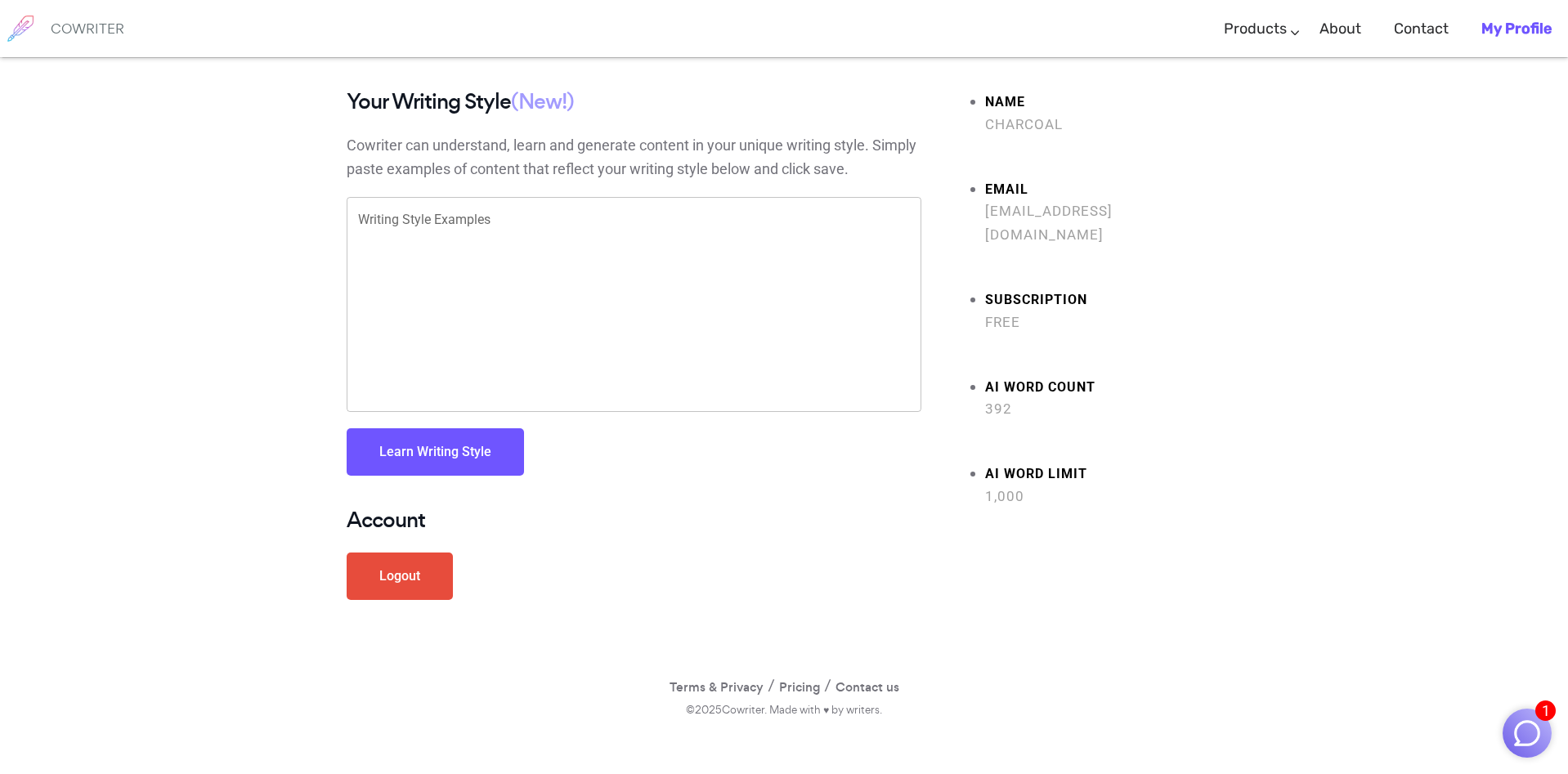
click at [413, 571] on link "Logout" at bounding box center [399, 577] width 106 height 47
